Goal: Find specific page/section: Find specific page/section

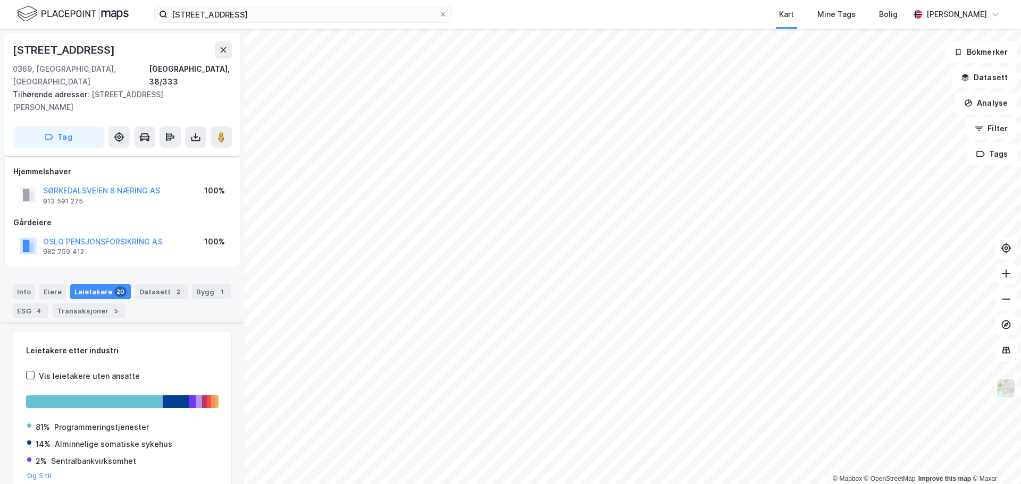
scroll to position [1262, 0]
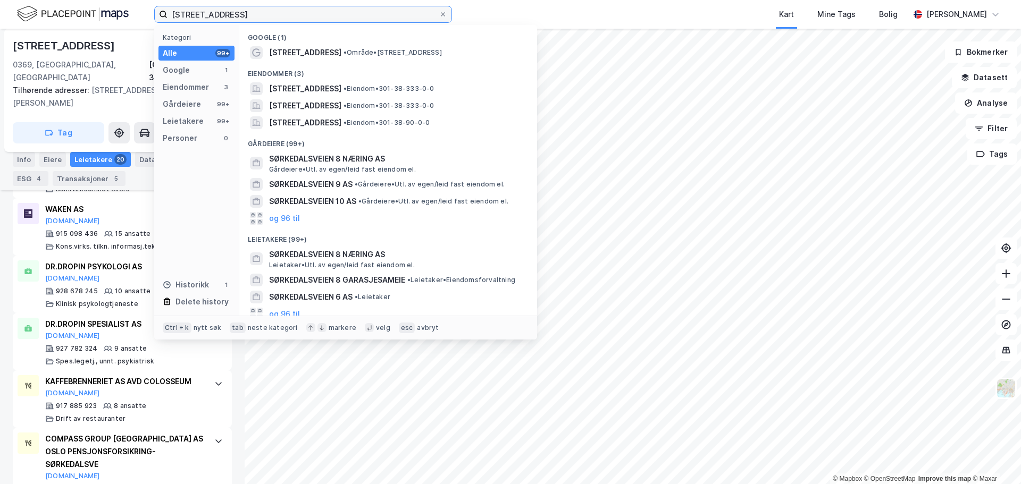
drag, startPoint x: 271, startPoint y: 14, endPoint x: 118, endPoint y: 1, distance: 153.7
click at [126, 7] on div "sørkedalsveien 8 Kategori Alle 99+ Google 1 Eiendommer 3 Gårdeiere 99+ Leietake…" at bounding box center [510, 14] width 1021 height 29
click at [272, 5] on div "sørkedalsveien 8 Kategori Alle 99+ Google 1 Eiendommer 3 Gårdeiere 99+ Leietake…" at bounding box center [510, 14] width 1021 height 29
drag, startPoint x: 256, startPoint y: 14, endPoint x: 161, endPoint y: 13, distance: 94.6
click at [162, 13] on label "[STREET_ADDRESS]" at bounding box center [303, 14] width 298 height 17
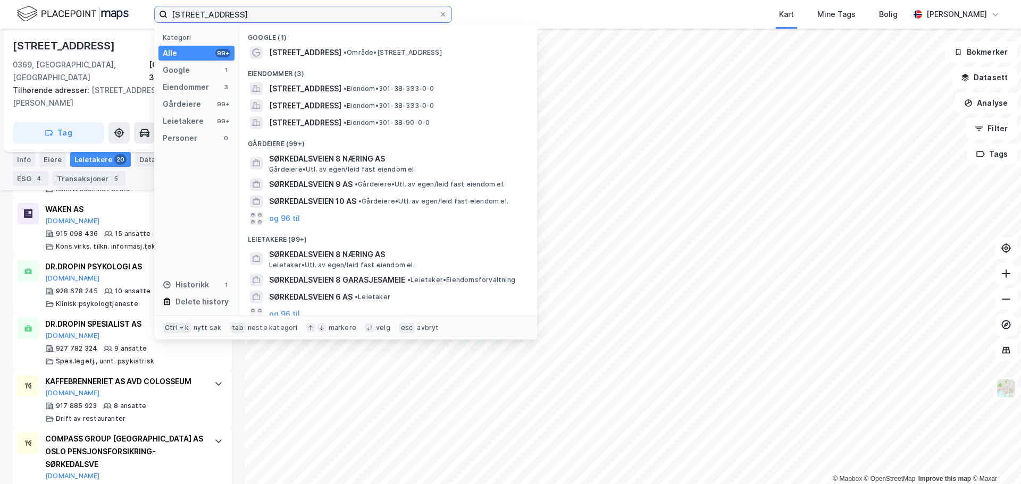
paste input "[PERSON_NAME] vei 3"
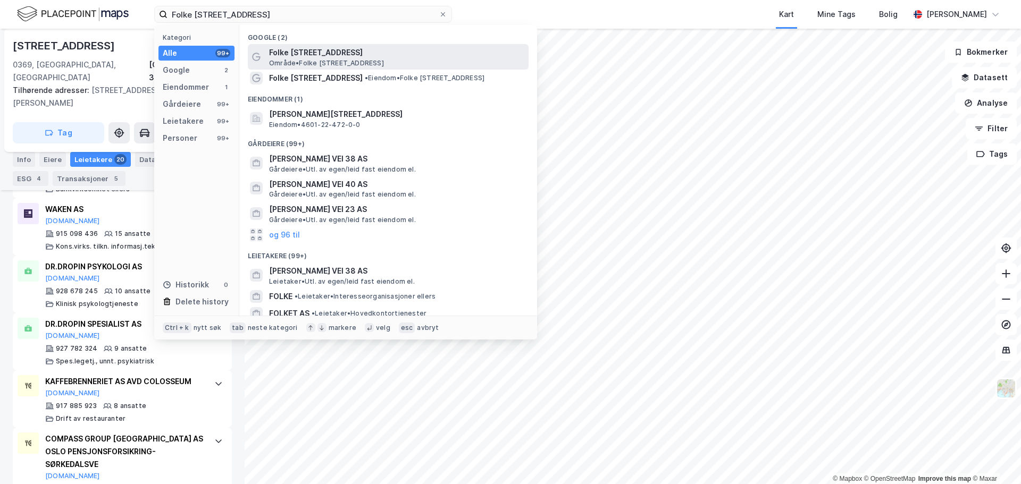
click at [316, 54] on span "Folke [STREET_ADDRESS]" at bounding box center [396, 52] width 255 height 13
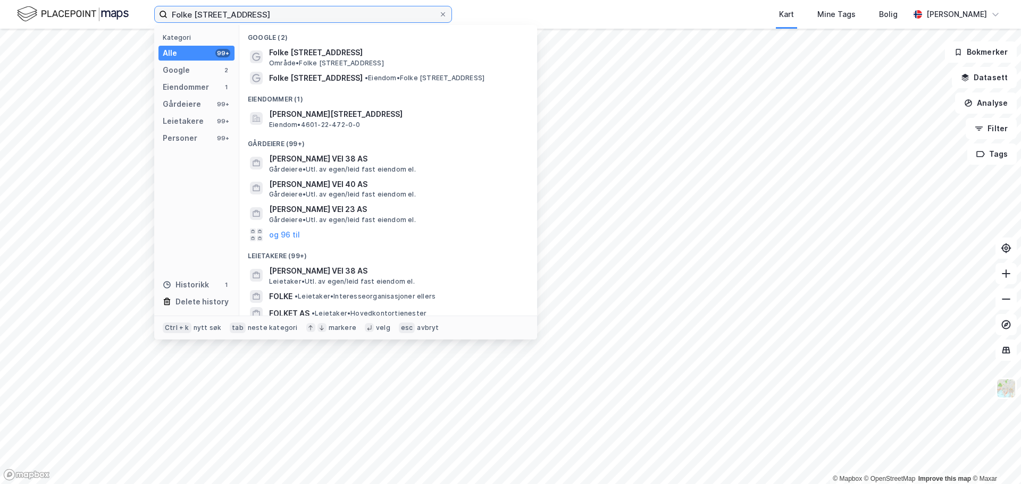
click at [297, 9] on input "Folke [STREET_ADDRESS]" at bounding box center [302, 14] width 271 height 16
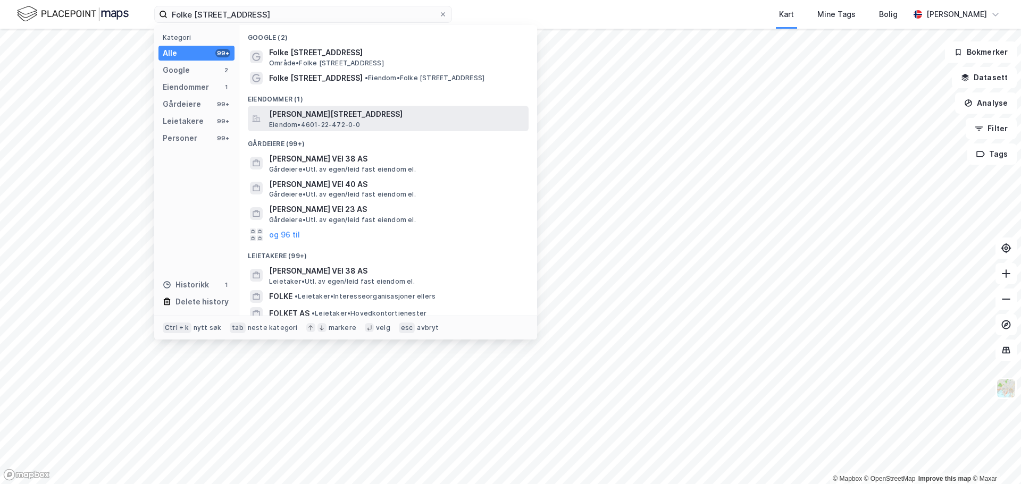
click at [343, 125] on span "Eiendom • 4601-22-472-0-0" at bounding box center [314, 125] width 91 height 9
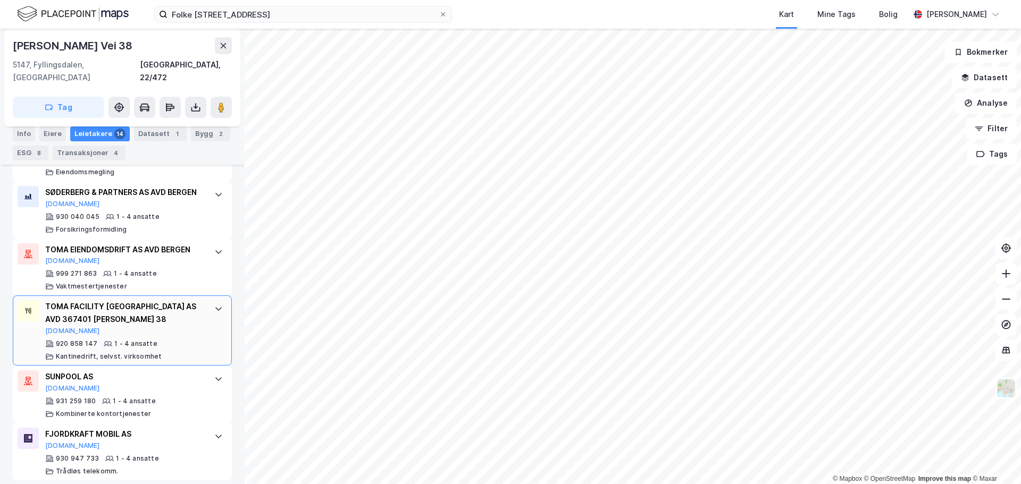
scroll to position [894, 0]
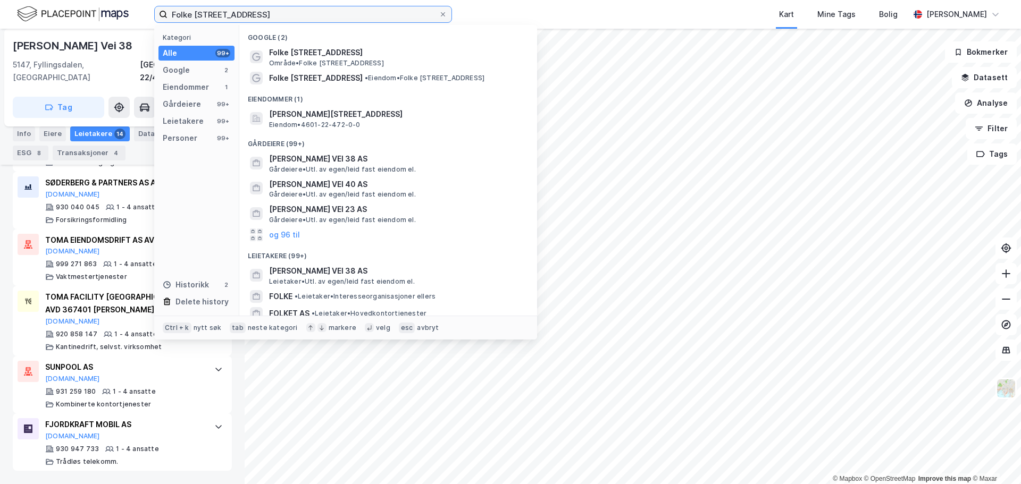
drag, startPoint x: 287, startPoint y: 13, endPoint x: 127, endPoint y: 15, distance: 160.6
click at [127, 15] on div "[PERSON_NAME] vei 38 Kategori Alle 99+ Google 2 Eiendommer 1 Gårdeiere 99+ Leie…" at bounding box center [510, 14] width 1021 height 29
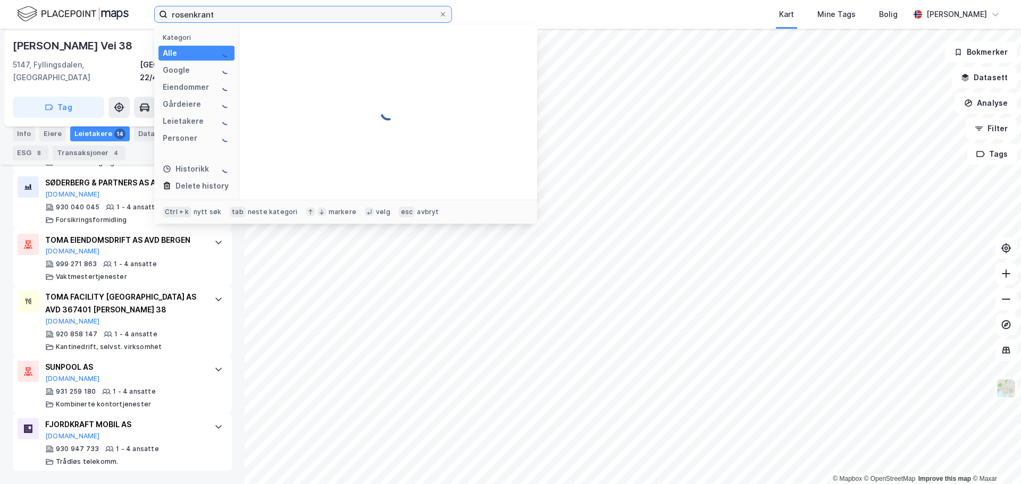
scroll to position [0, 0]
type input "[STREET_ADDRESS]"
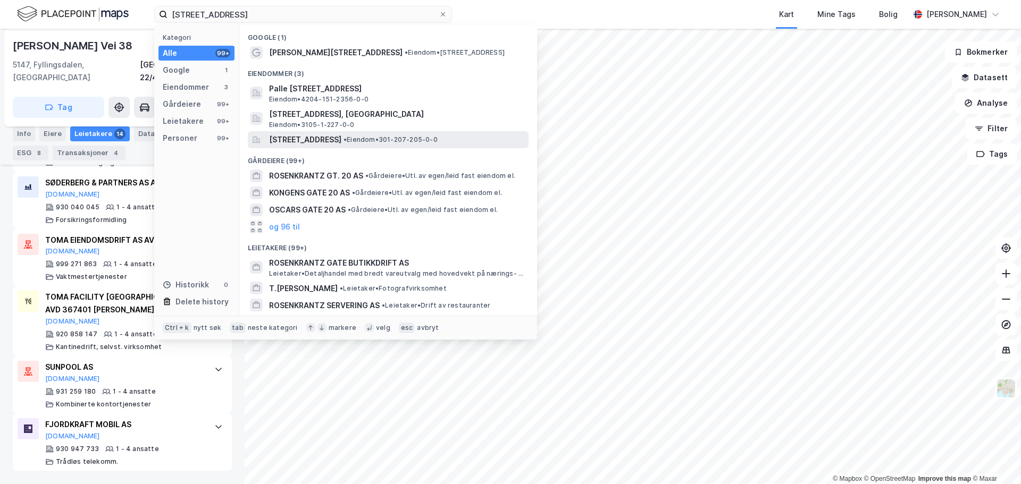
click at [341, 141] on span "[STREET_ADDRESS]" at bounding box center [305, 139] width 72 height 13
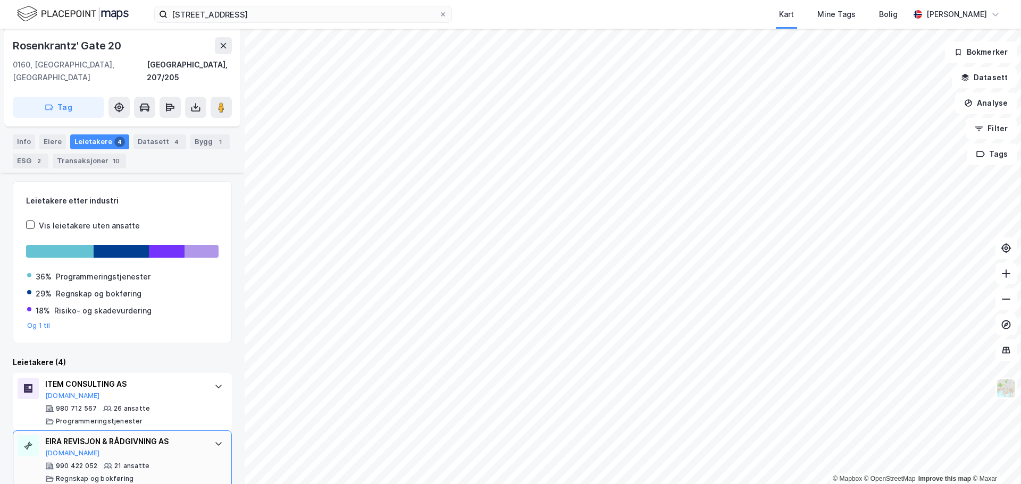
scroll to position [244, 0]
